Goal: Register for event/course

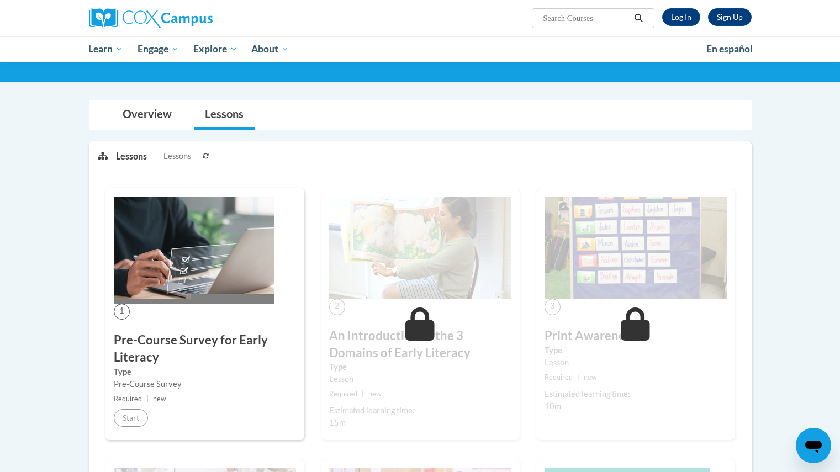
scroll to position [76, 0]
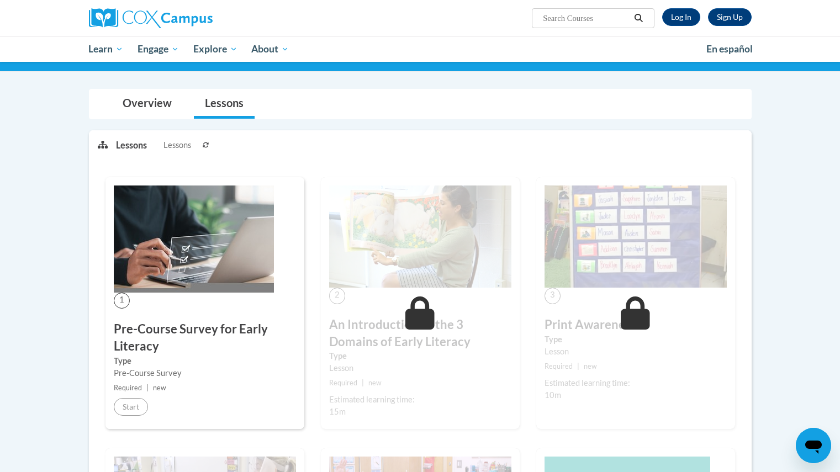
click at [139, 331] on h3 "Pre-Course Survey for Early Literacy" at bounding box center [205, 338] width 182 height 34
click at [174, 145] on span "Lessons" at bounding box center [178, 145] width 28 height 12
click at [166, 310] on div "1 Pre-Course Survey for Early Literacy Type Pre-Course Survey Required | new St…" at bounding box center [205, 303] width 199 height 252
click at [165, 338] on h3 "Pre-Course Survey for Early Literacy" at bounding box center [205, 338] width 182 height 34
click at [179, 144] on span "Lessons" at bounding box center [178, 145] width 28 height 12
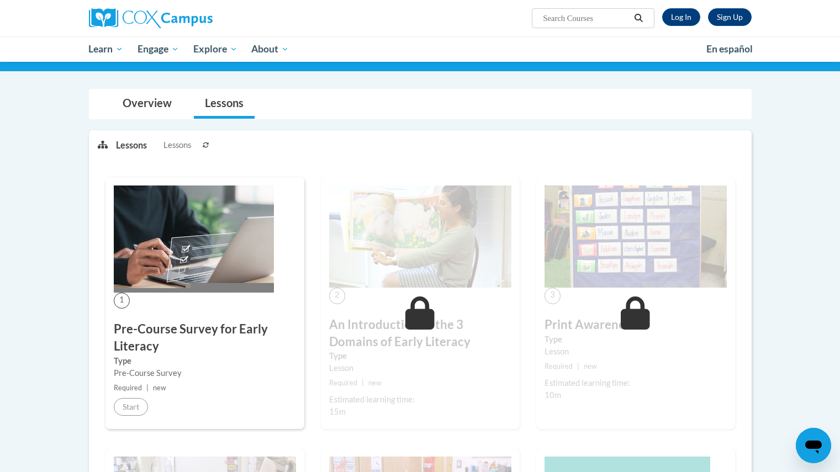
drag, startPoint x: 848, startPoint y: 155, endPoint x: 827, endPoint y: 344, distance: 190.0
click at [827, 344] on body "Sign Up Log In Search Search... Toggle navigation My Learning My Learning My Co…" at bounding box center [420, 469] width 840 height 1091
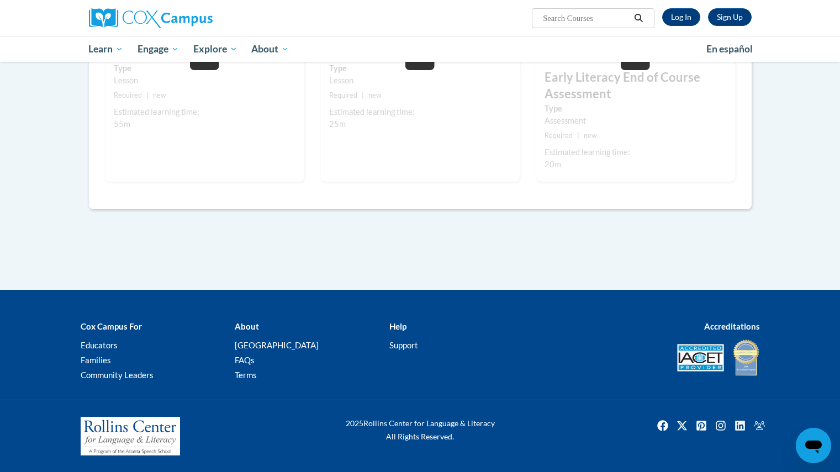
scroll to position [0, 0]
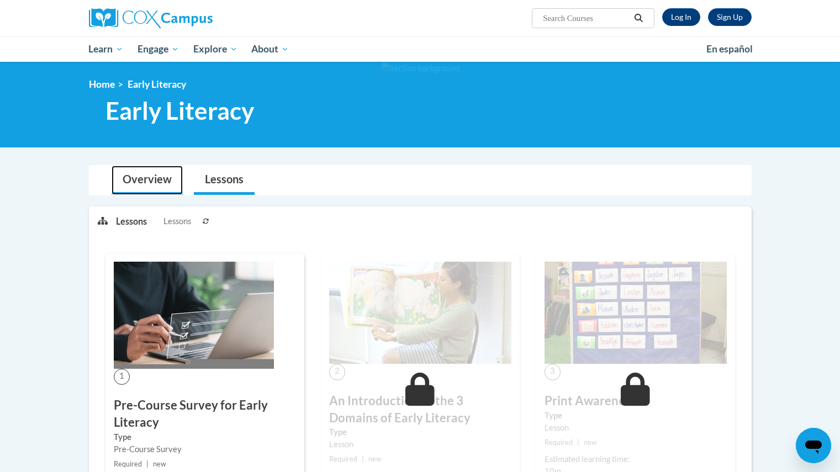
click at [147, 183] on link "Overview" at bounding box center [147, 180] width 71 height 29
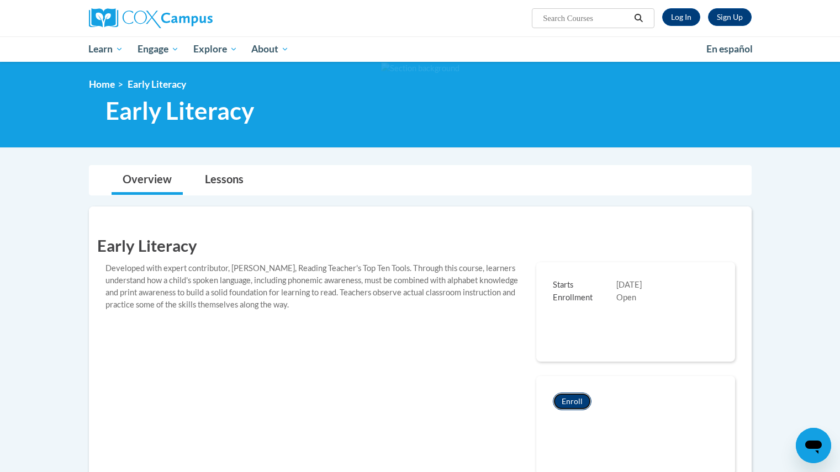
click at [569, 403] on button "Enroll" at bounding box center [572, 402] width 39 height 18
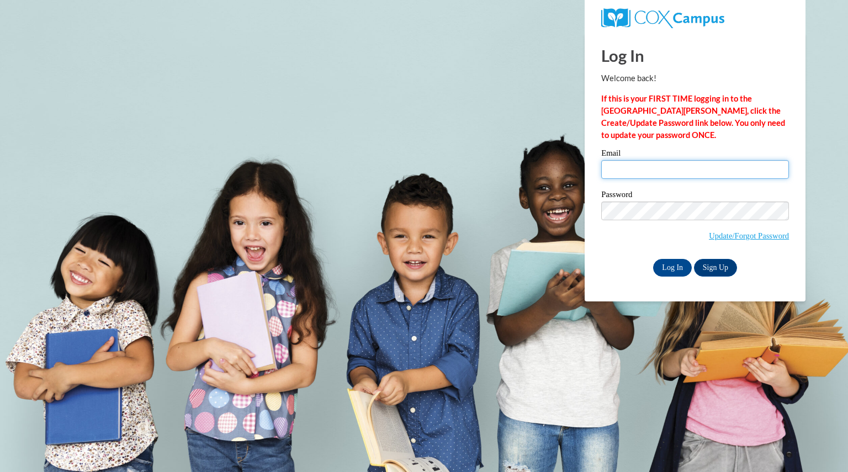
click at [669, 167] on input "Email" at bounding box center [696, 169] width 188 height 19
type input "armourlisa23@gmail.com"
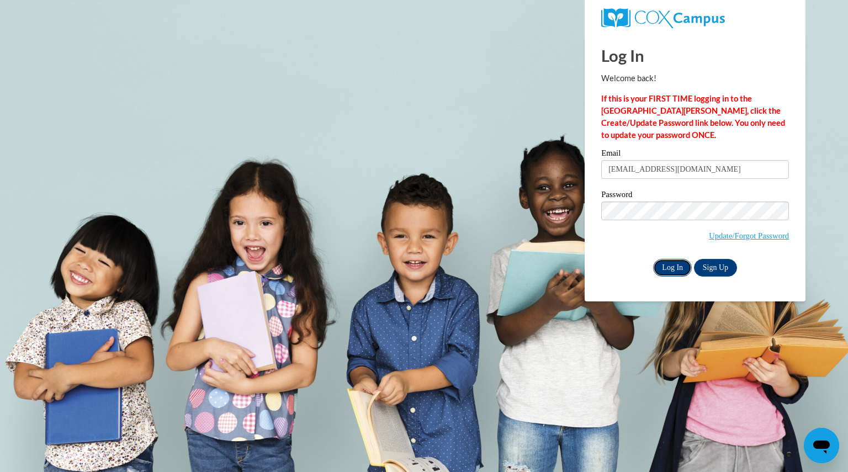
click at [664, 271] on input "Log In" at bounding box center [672, 268] width 39 height 18
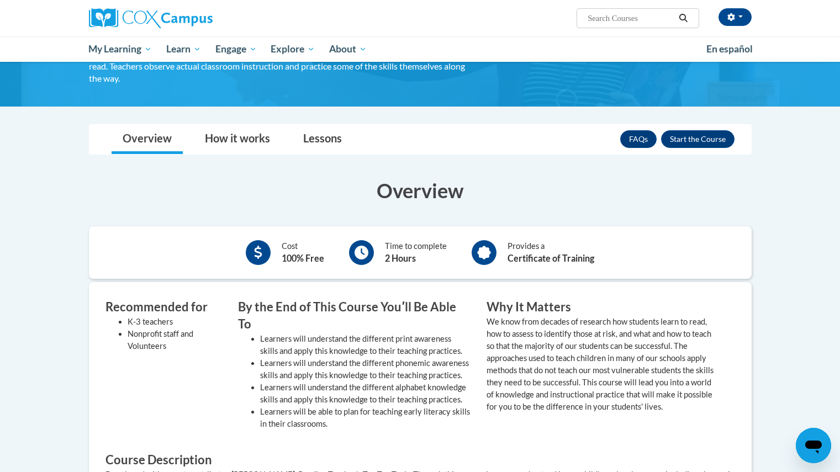
scroll to position [122, 0]
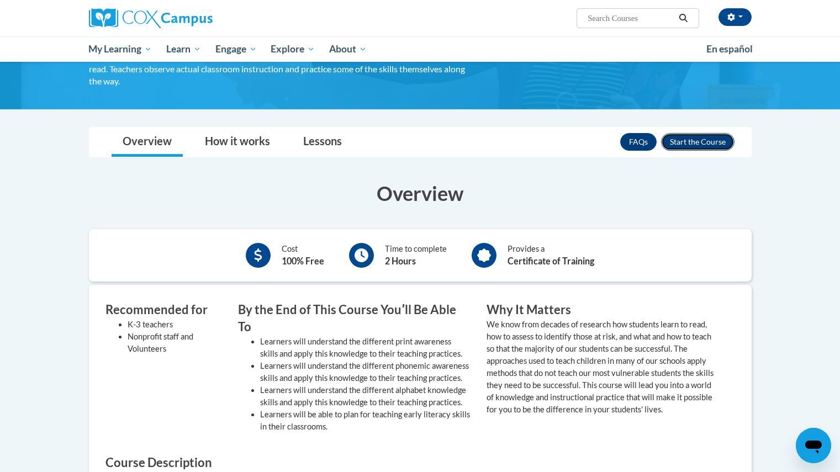
click at [708, 143] on button "Enroll" at bounding box center [697, 142] width 73 height 18
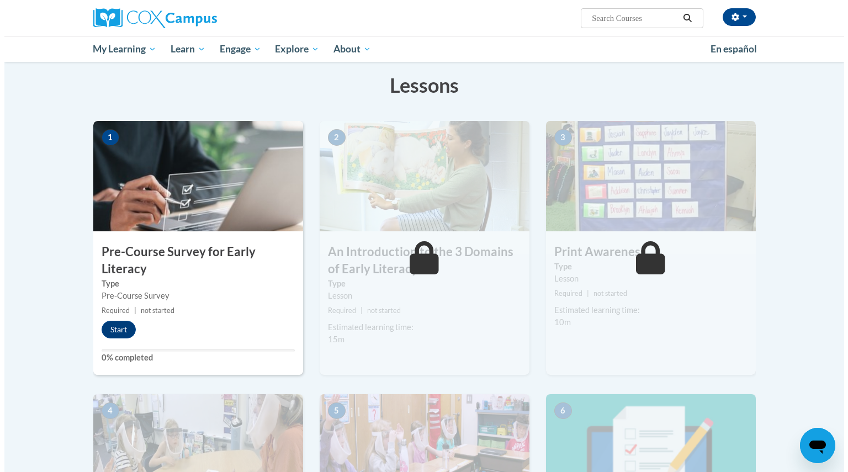
scroll to position [191, 0]
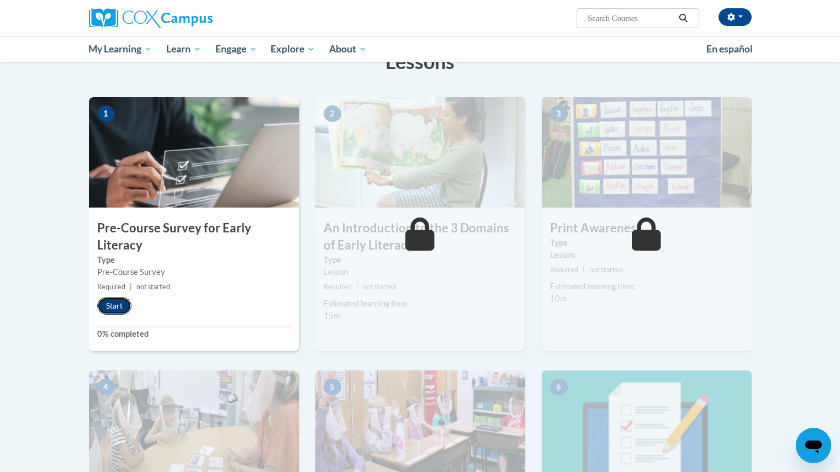
click at [111, 304] on button "Start" at bounding box center [114, 306] width 34 height 18
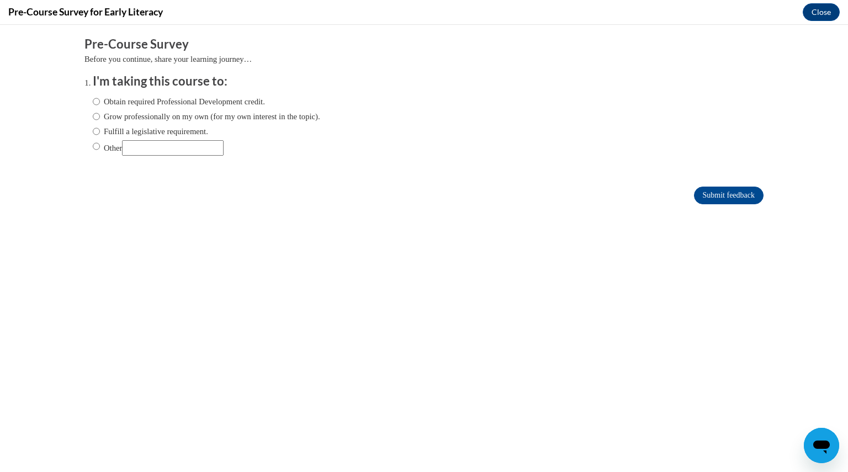
scroll to position [0, 0]
click at [94, 103] on label "Obtain required Professional Development credit." at bounding box center [179, 102] width 172 height 12
click at [94, 103] on input "Obtain required Professional Development credit." at bounding box center [96, 102] width 7 height 12
radio input "true"
click at [723, 194] on input "Submit feedback" at bounding box center [729, 196] width 70 height 18
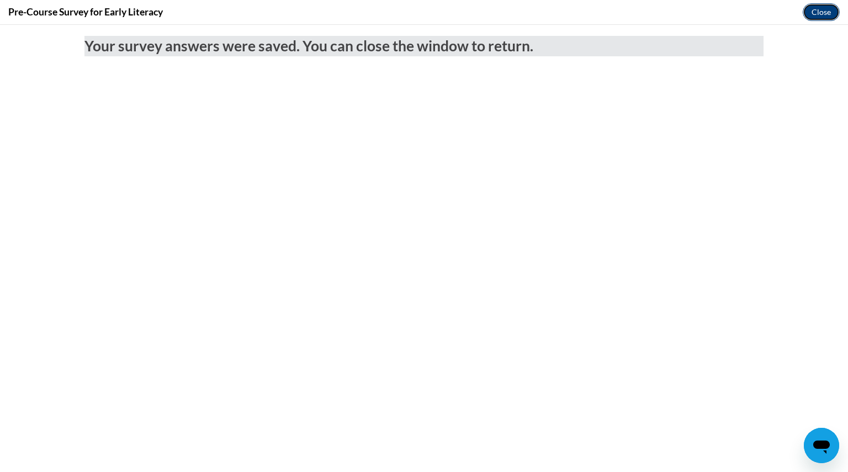
click at [815, 16] on button "Close" at bounding box center [821, 12] width 37 height 18
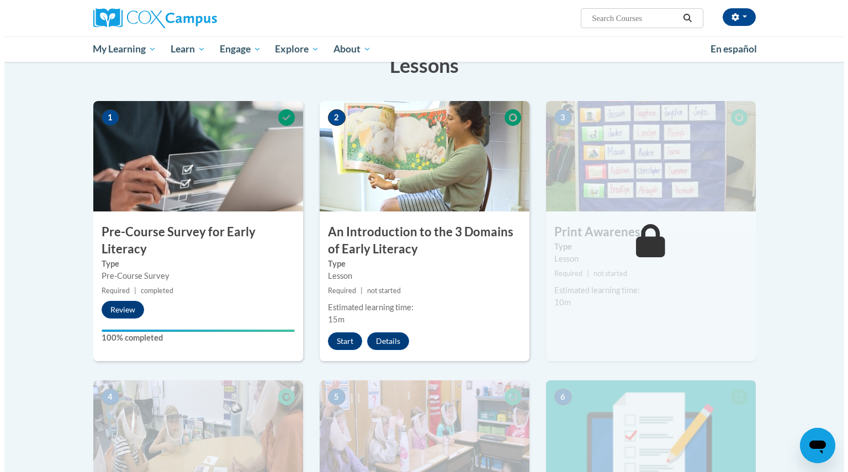
scroll to position [188, 0]
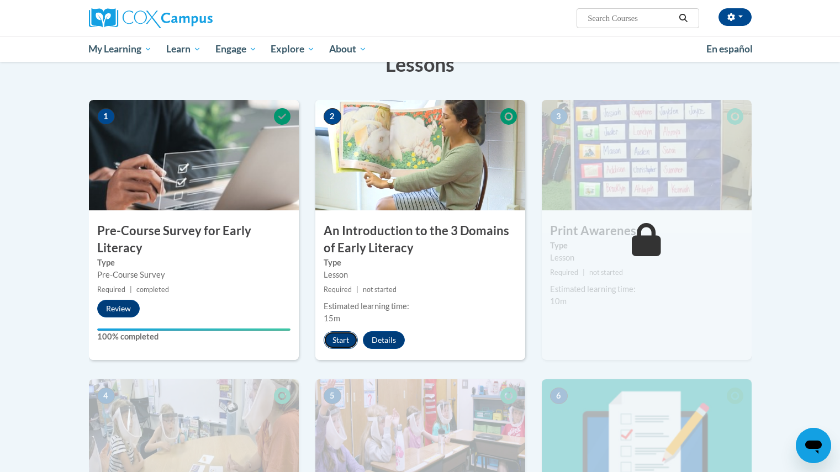
click at [331, 341] on button "Start" at bounding box center [341, 340] width 34 height 18
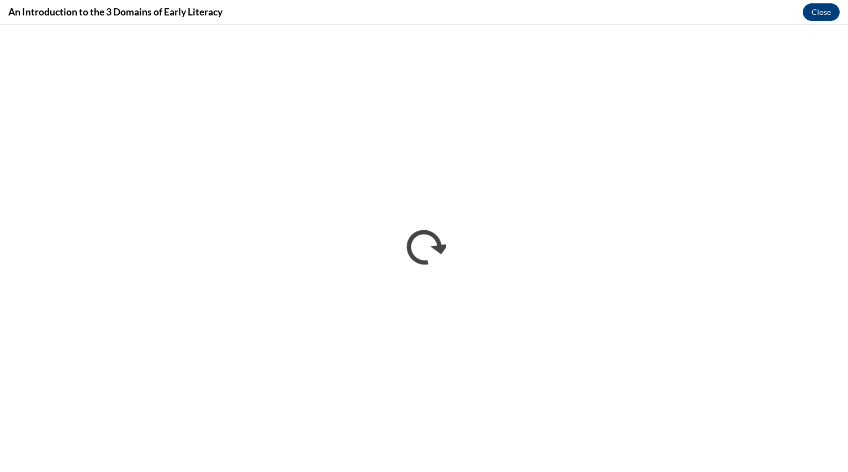
scroll to position [0, 0]
click at [822, 16] on button "Close" at bounding box center [821, 12] width 37 height 18
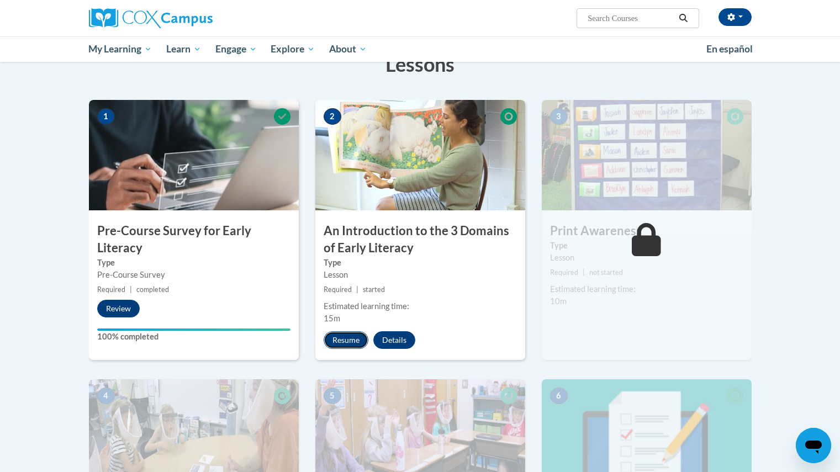
click at [337, 349] on button "Resume" at bounding box center [346, 340] width 45 height 18
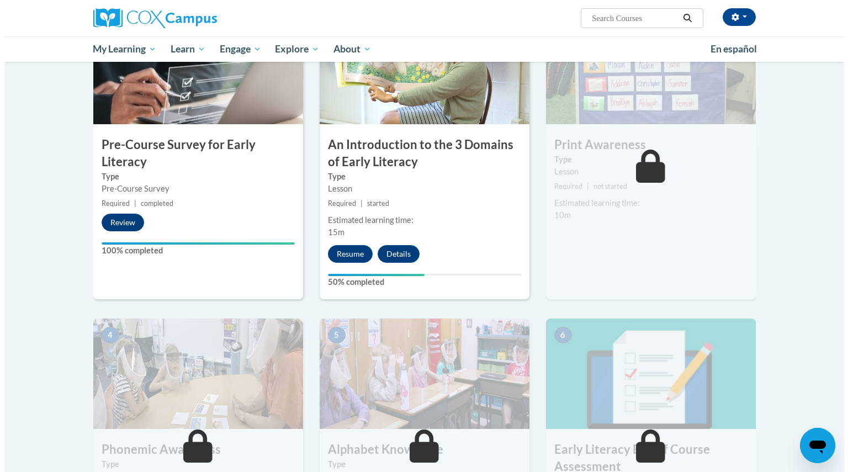
scroll to position [263, 0]
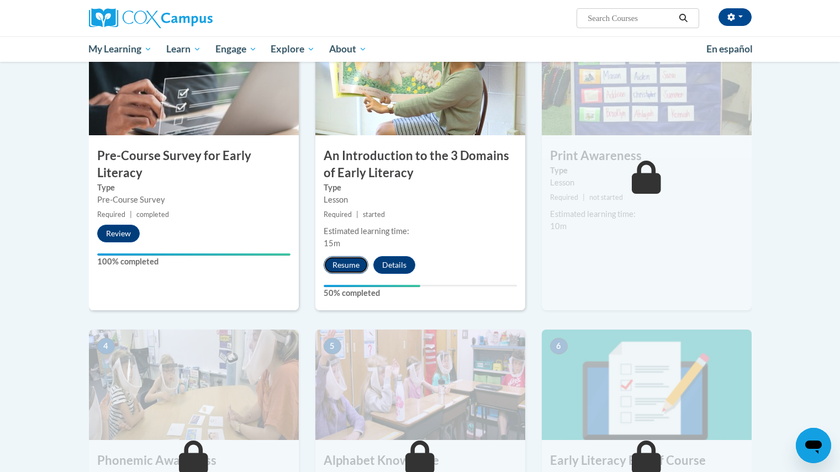
click at [345, 267] on button "Resume" at bounding box center [346, 265] width 45 height 18
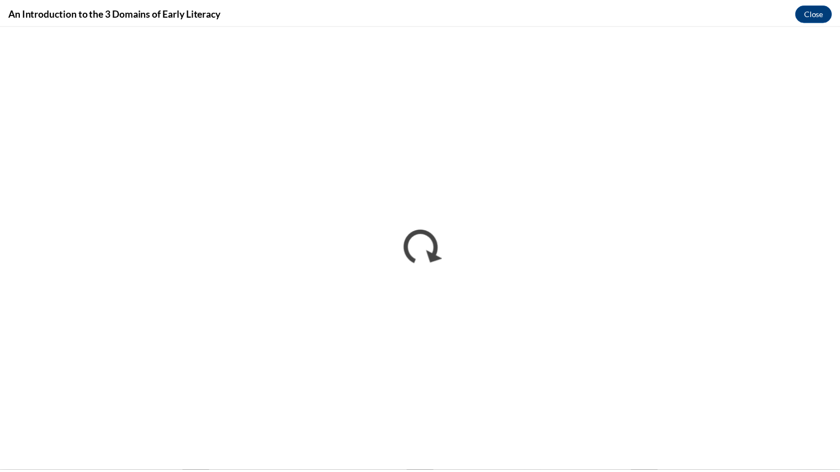
scroll to position [0, 0]
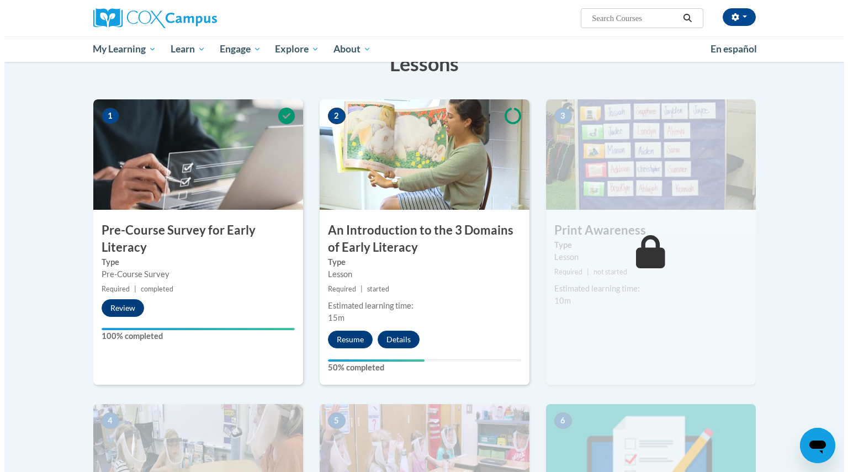
scroll to position [240, 0]
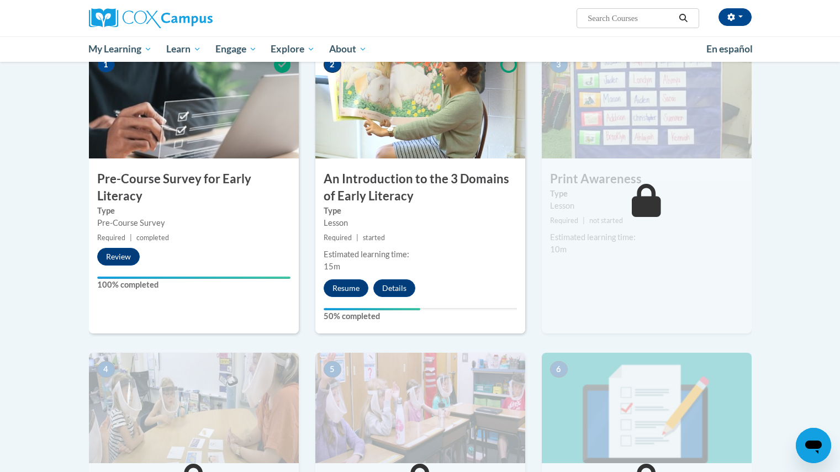
click at [360, 131] on img at bounding box center [420, 103] width 210 height 110
click at [351, 291] on button "Resume" at bounding box center [346, 289] width 45 height 18
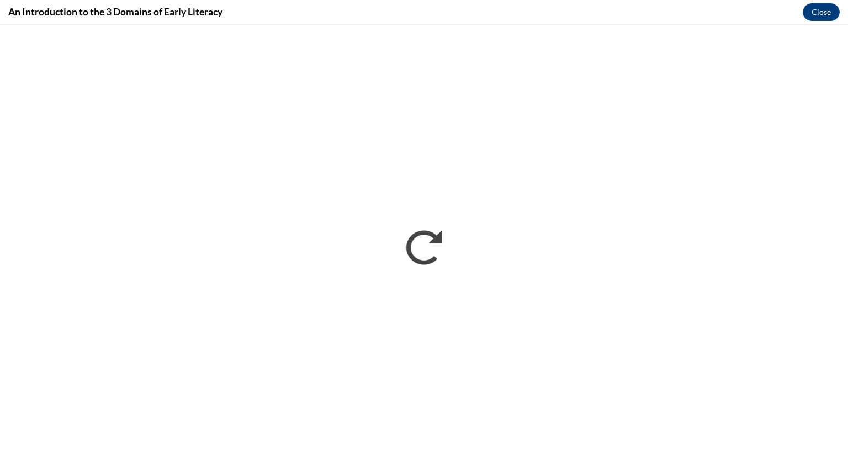
scroll to position [0, 0]
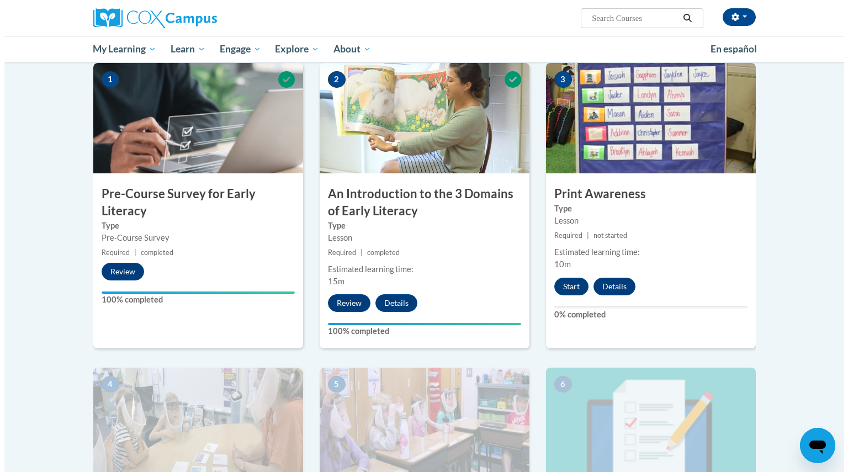
scroll to position [207, 0]
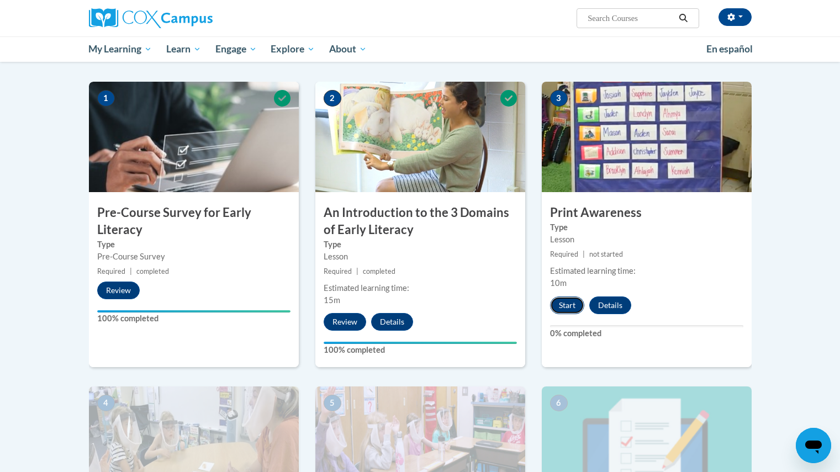
click at [566, 306] on button "Start" at bounding box center [567, 306] width 34 height 18
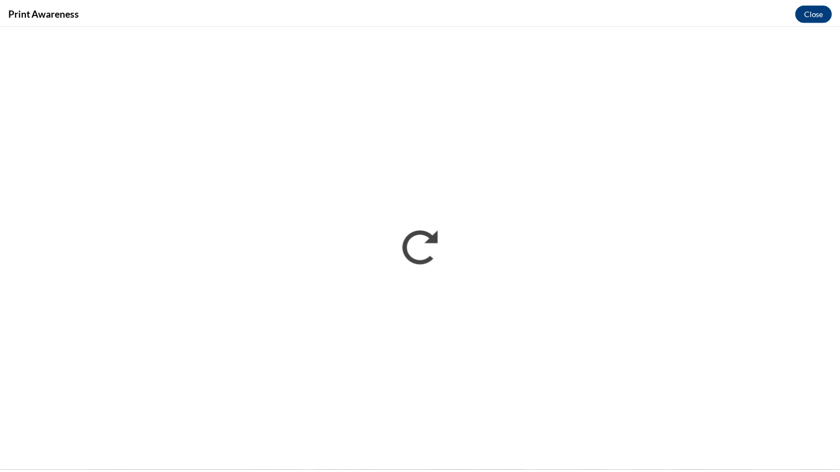
scroll to position [0, 0]
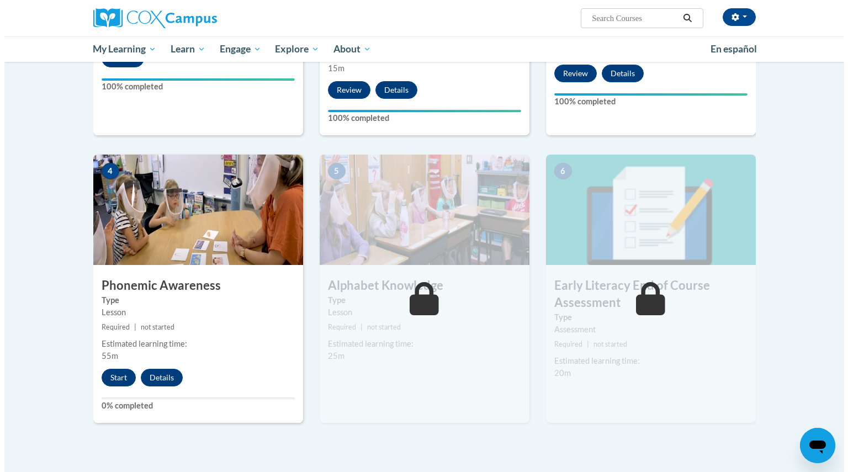
scroll to position [440, 0]
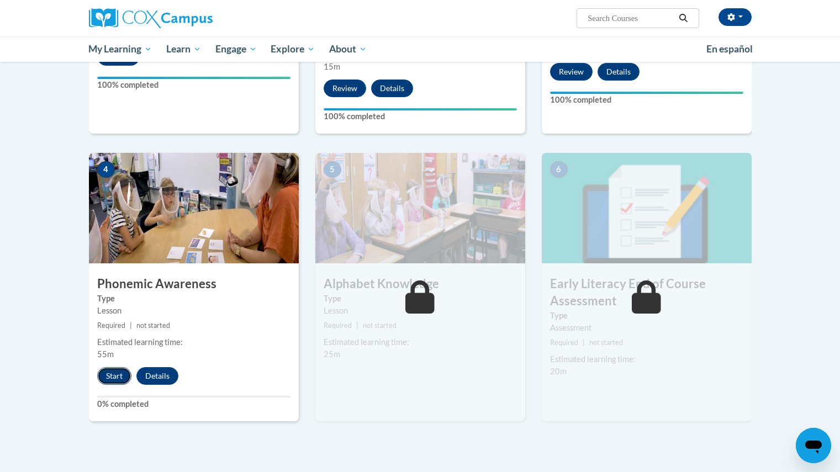
click at [119, 373] on button "Start" at bounding box center [114, 376] width 34 height 18
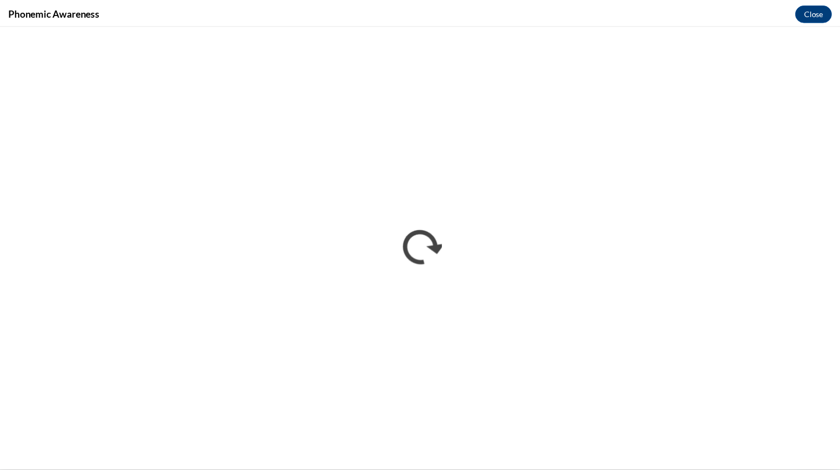
scroll to position [0, 0]
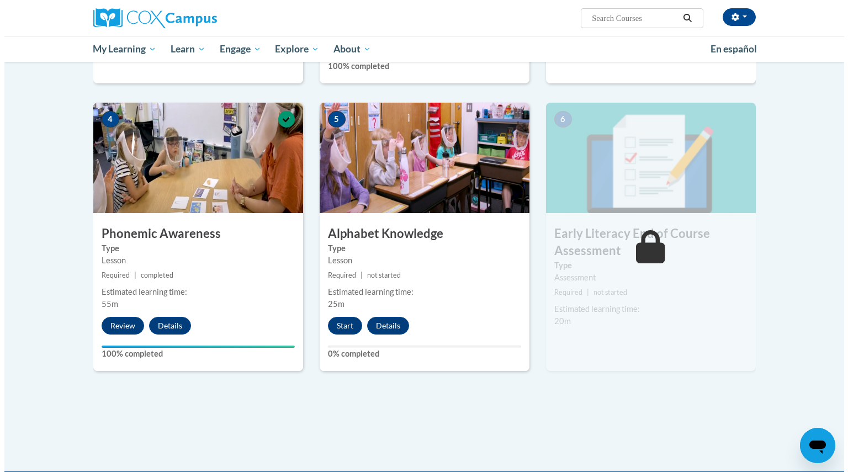
scroll to position [503, 0]
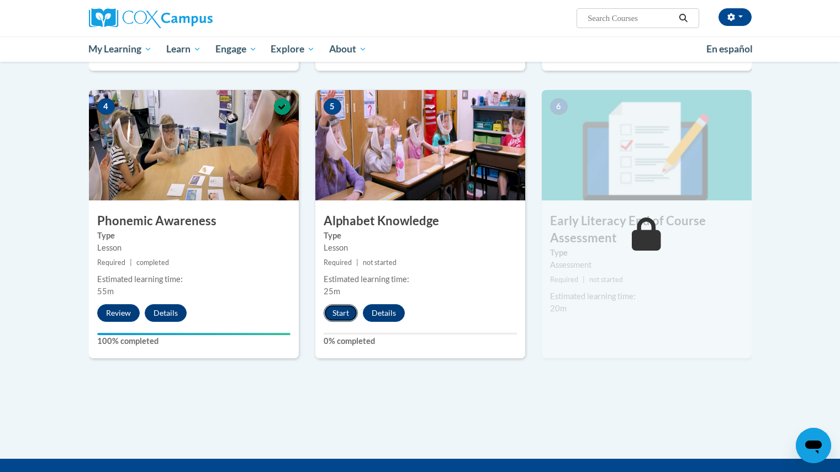
click at [339, 318] on button "Start" at bounding box center [341, 313] width 34 height 18
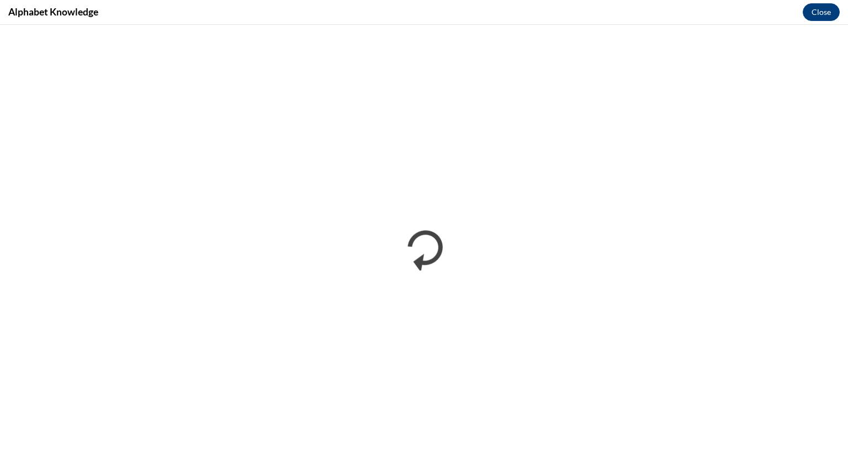
scroll to position [0, 0]
